Goal: Task Accomplishment & Management: Use online tool/utility

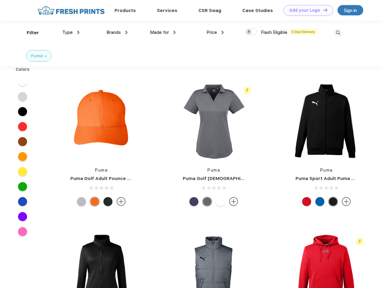
click at [306, 10] on link "Add your Logo Design Tool" at bounding box center [308, 10] width 50 height 11
click at [0, 0] on div "Design Tool" at bounding box center [0, 0] width 0 height 0
click at [322, 10] on link "Add your Logo Design Tool" at bounding box center [308, 10] width 50 height 11
click at [29, 33] on div "Filter" at bounding box center [33, 32] width 12 height 7
click at [71, 32] on span "Type" at bounding box center [67, 32] width 11 height 5
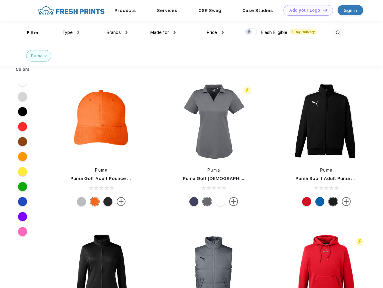
click at [117, 32] on span "Brands" at bounding box center [113, 32] width 14 height 5
click at [163, 32] on span "Made for" at bounding box center [159, 32] width 19 height 5
click at [215, 32] on span "Price" at bounding box center [211, 32] width 11 height 5
click at [251, 32] on div at bounding box center [251, 32] width 12 height 7
click at [249, 32] on input "checkbox" at bounding box center [247, 30] width 4 height 4
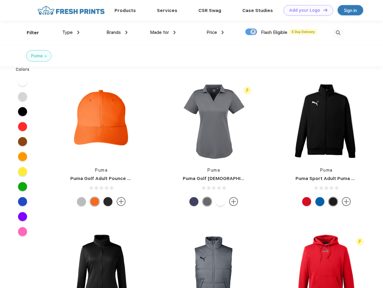
click at [338, 33] on img at bounding box center [338, 33] width 10 height 10
